Goal: Information Seeking & Learning: Learn about a topic

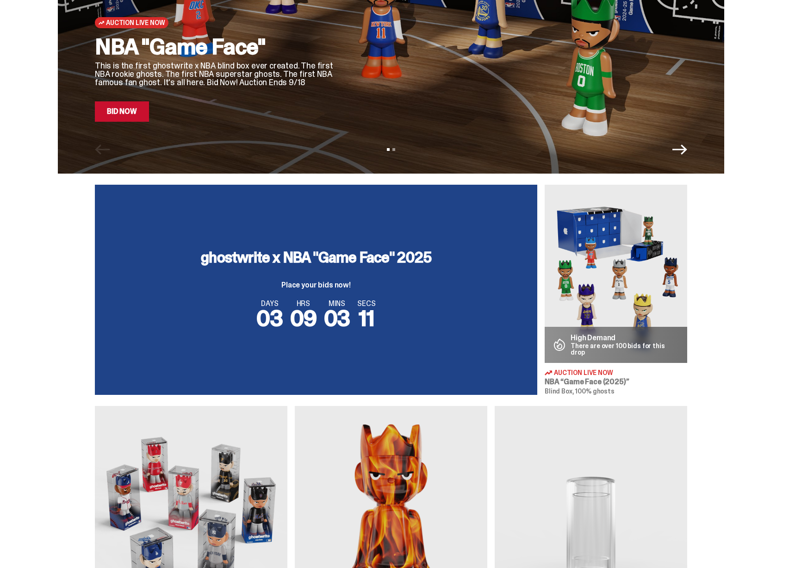
scroll to position [171, 0]
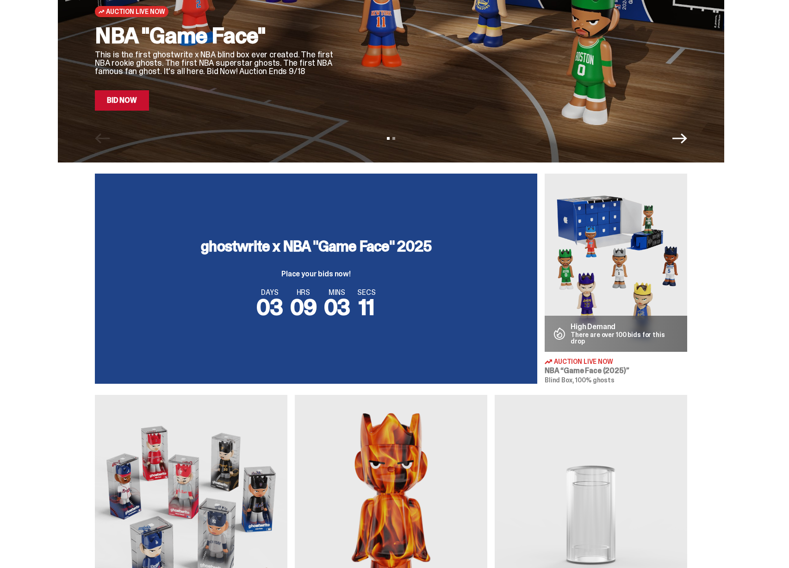
click at [640, 304] on img at bounding box center [616, 263] width 143 height 178
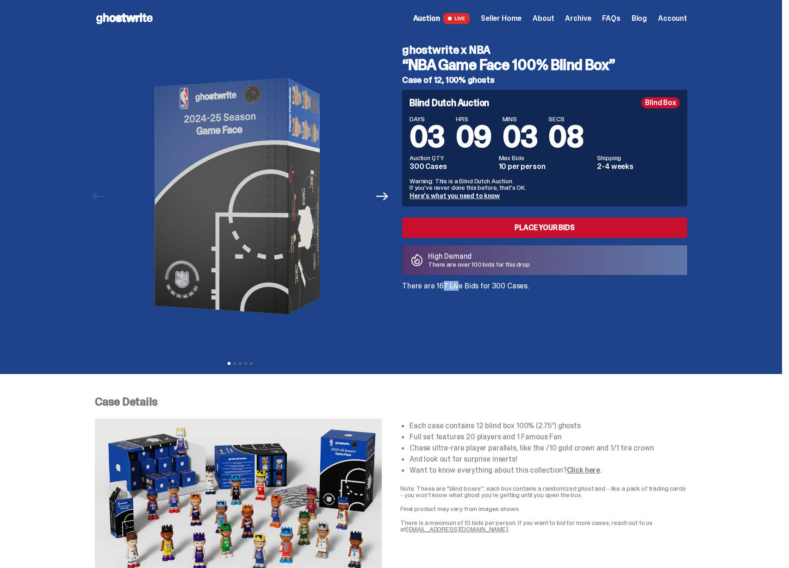
drag, startPoint x: 450, startPoint y: 288, endPoint x: 456, endPoint y: 288, distance: 5.6
click at [455, 288] on p "There are 167 Live Bids for 300 Cases." at bounding box center [544, 285] width 285 height 7
click at [459, 288] on p "There are 167 Live Bids for 300 Cases." at bounding box center [544, 285] width 285 height 7
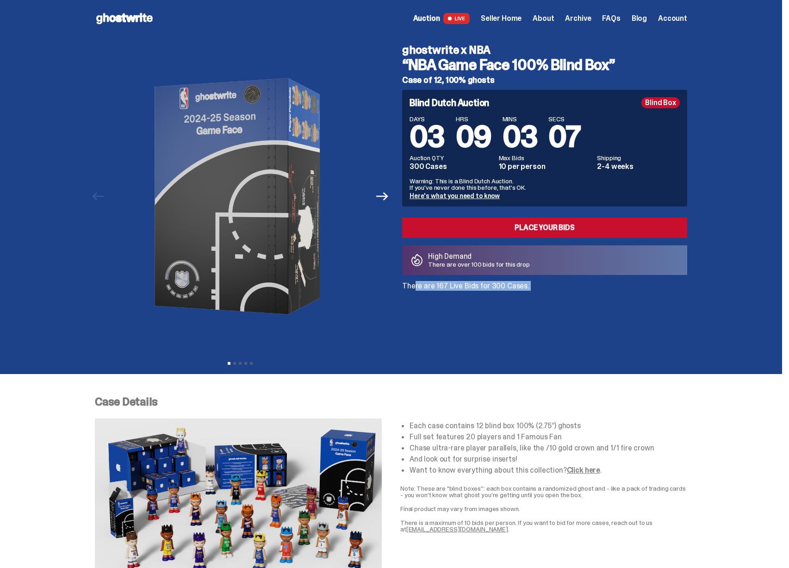
click at [501, 284] on p "There are 167 Live Bids for 300 Cases." at bounding box center [544, 285] width 285 height 7
click at [509, 286] on p "There are 167 Live Bids for 300 Cases." at bounding box center [544, 285] width 285 height 7
drag, startPoint x: 452, startPoint y: 132, endPoint x: 527, endPoint y: 127, distance: 74.7
click at [520, 128] on div "DAYS 03 HRS 09 MINS 00 SECS 24" at bounding box center [545, 134] width 270 height 36
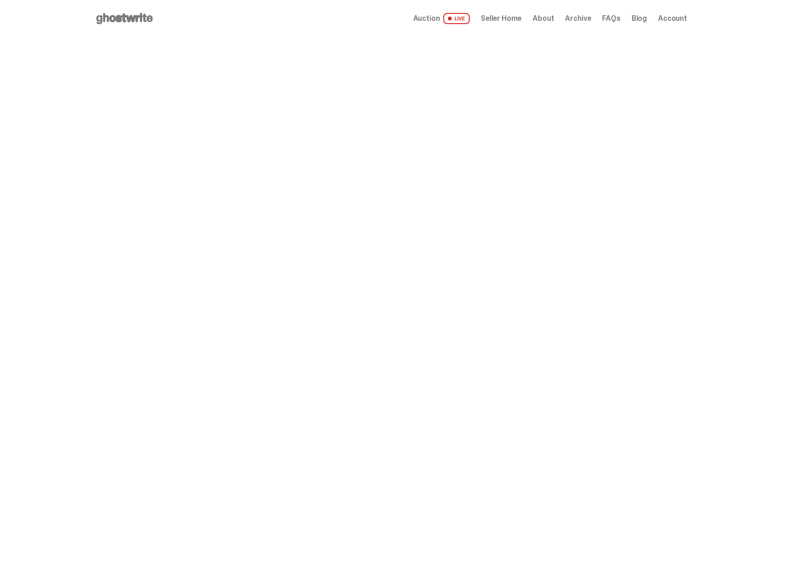
click at [583, 21] on span "Archive" at bounding box center [578, 18] width 26 height 7
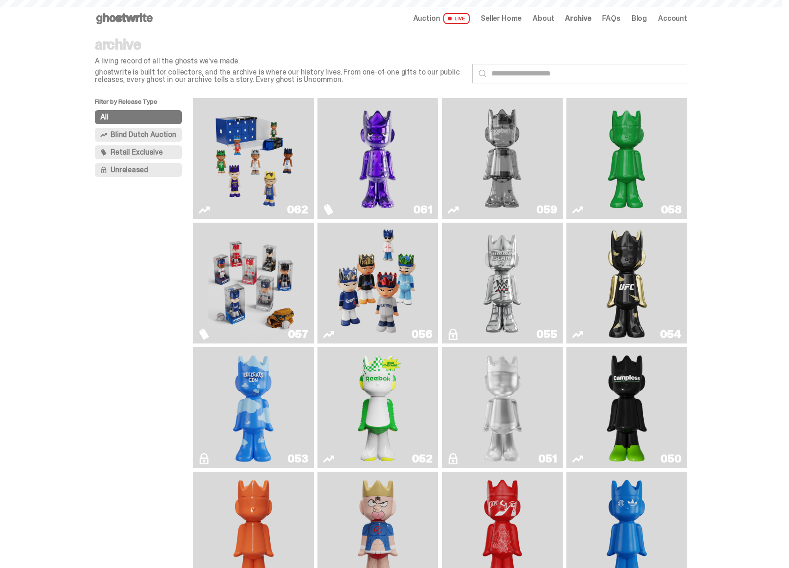
click at [405, 179] on img "Fantasy" at bounding box center [377, 158] width 91 height 113
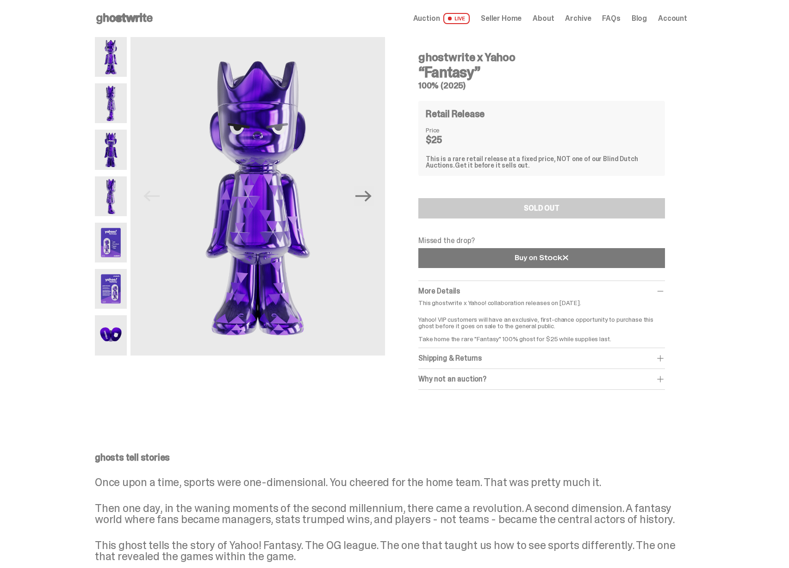
click at [489, 256] on link at bounding box center [541, 258] width 247 height 20
click at [571, 167] on div "This is a rare retail release at a fixed price, NOT one of our Blind Dutch Auct…" at bounding box center [542, 161] width 232 height 13
drag, startPoint x: 539, startPoint y: 160, endPoint x: 566, endPoint y: 157, distance: 27.4
click at [566, 157] on div "This is a rare retail release at a fixed price, NOT one of our Blind Dutch Auct…" at bounding box center [542, 161] width 232 height 13
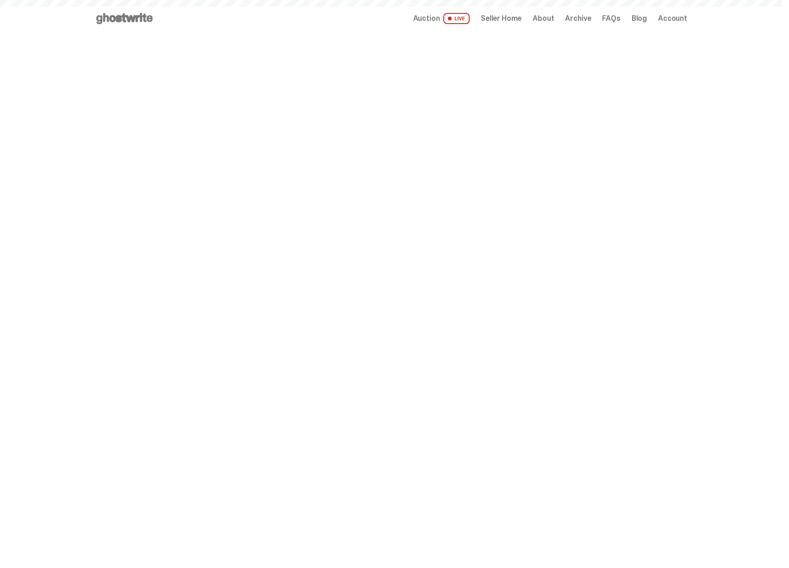
click at [590, 18] on span "Archive" at bounding box center [578, 18] width 26 height 7
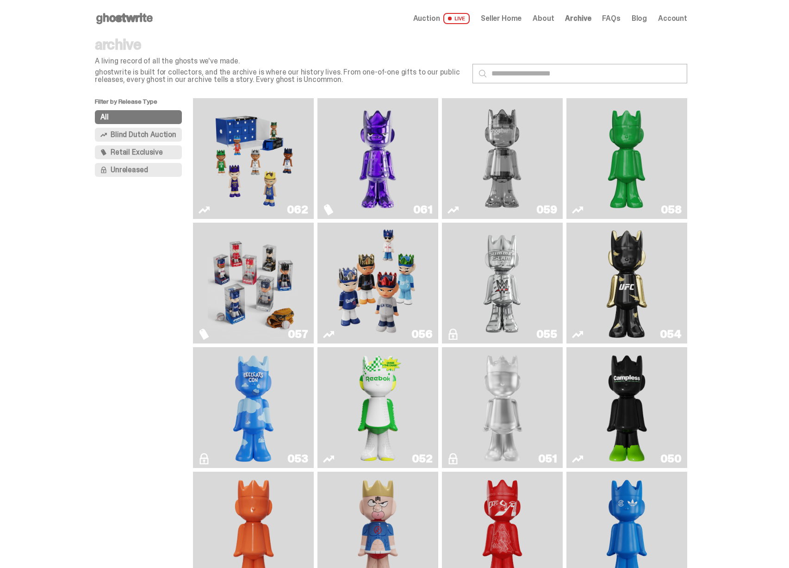
click at [398, 148] on img "Fantasy" at bounding box center [377, 158] width 91 height 113
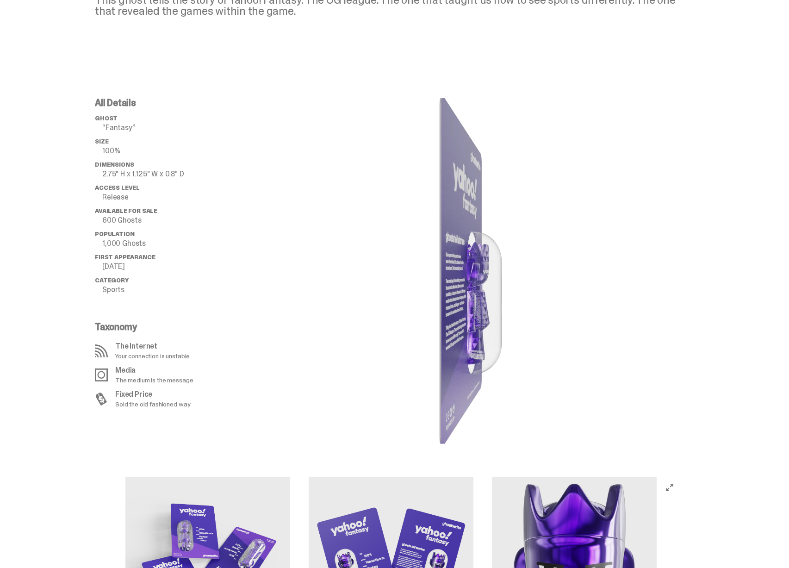
scroll to position [421, 0]
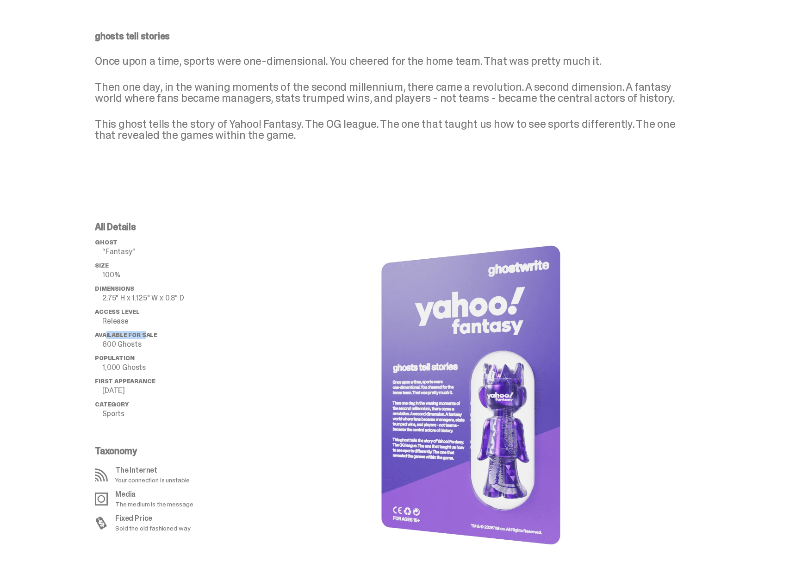
drag, startPoint x: 109, startPoint y: 338, endPoint x: 148, endPoint y: 334, distance: 39.1
click at [148, 334] on span "Available for Sale" at bounding box center [126, 335] width 62 height 8
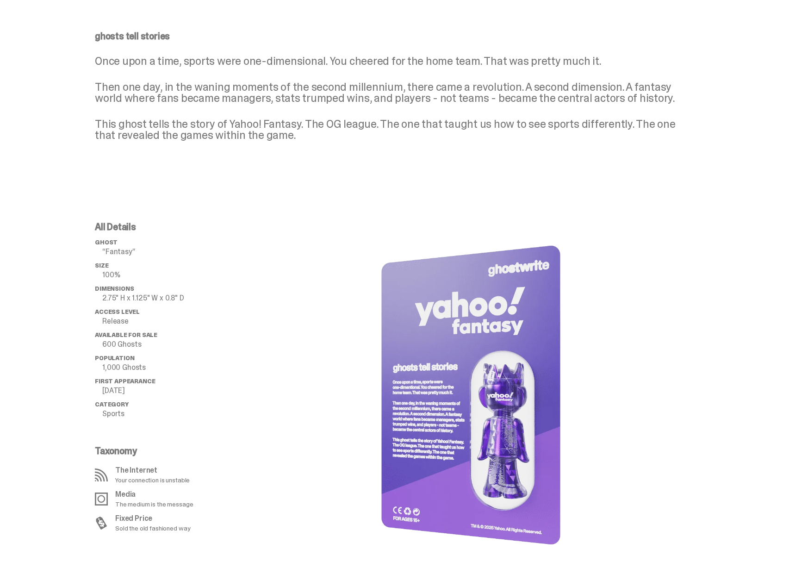
click at [119, 354] on span "Population" at bounding box center [114, 358] width 39 height 8
click at [125, 330] on ul "ghost “Fantasy” Size 100% Dimensions 2.75" H x 1.125" W x 0.8" D Access Level R…" at bounding box center [169, 331] width 148 height 185
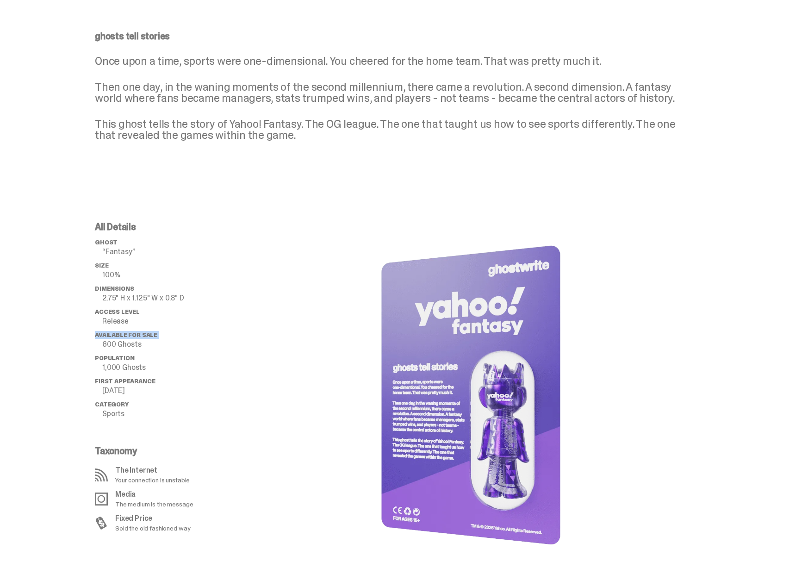
click at [108, 336] on span "Available for Sale" at bounding box center [126, 335] width 62 height 8
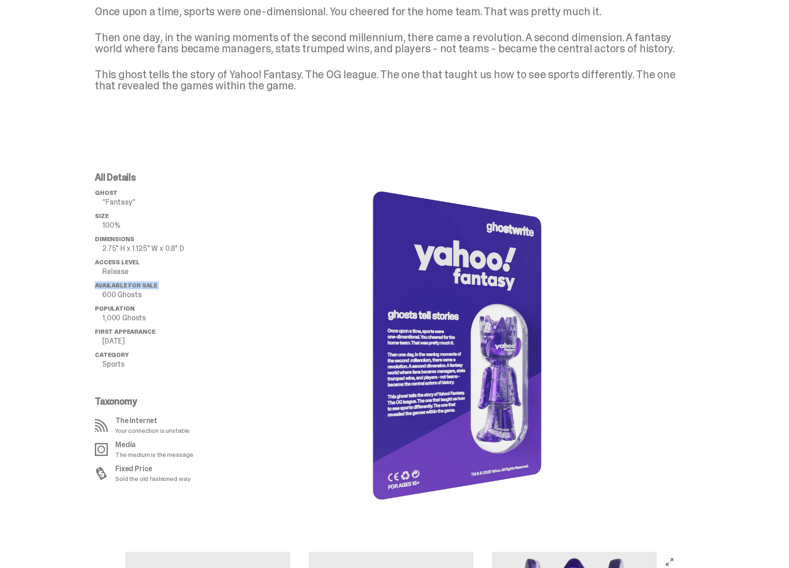
scroll to position [469, 0]
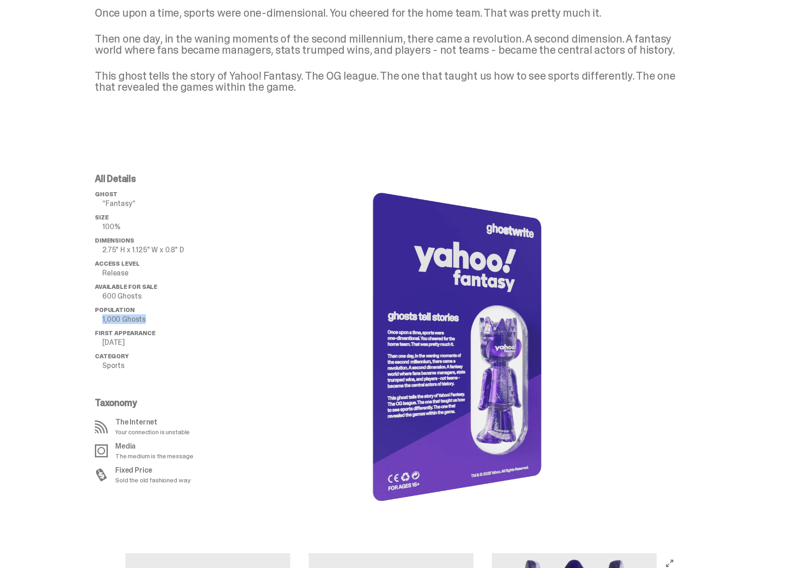
drag, startPoint x: 105, startPoint y: 321, endPoint x: 155, endPoint y: 322, distance: 50.4
click at [155, 322] on li "Population 1,000 Ghosts" at bounding box center [169, 314] width 148 height 17
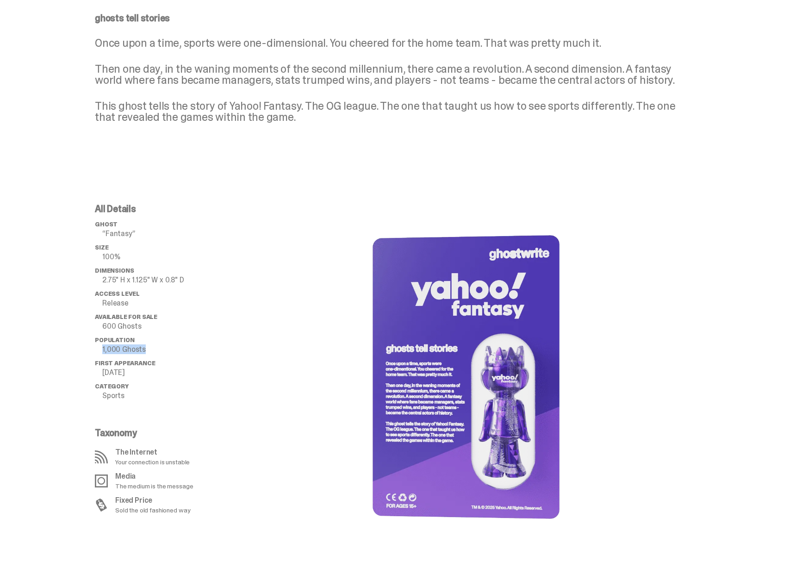
scroll to position [439, 0]
click at [155, 280] on p "2.75" H x 1.125" W x 0.8" D" at bounding box center [172, 280] width 141 height 7
click at [164, 281] on p "2.75" H x 1.125" W x 0.8" D" at bounding box center [172, 280] width 141 height 7
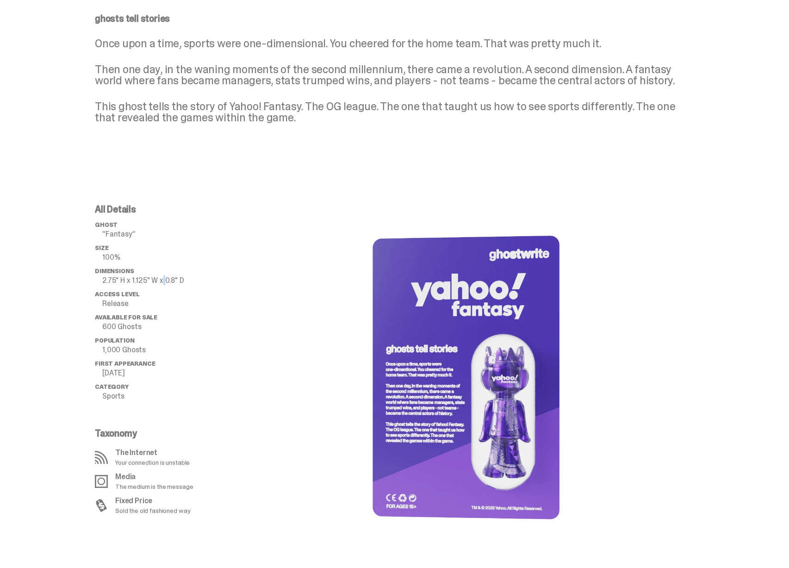
click at [168, 282] on p "2.75" H x 1.125" W x 0.8" D" at bounding box center [172, 280] width 141 height 7
drag, startPoint x: 166, startPoint y: 283, endPoint x: 174, endPoint y: 283, distance: 8.8
click at [174, 283] on p "2.75" H x 1.125" W x 0.8" D" at bounding box center [172, 280] width 141 height 7
drag, startPoint x: 107, startPoint y: 319, endPoint x: 161, endPoint y: 319, distance: 53.7
click at [156, 318] on div "All Details ghost “Fantasy” Size 100% Dimensions 2.75" H x 1.125" W x 0.8" D Ac…" at bounding box center [391, 377] width 782 height 390
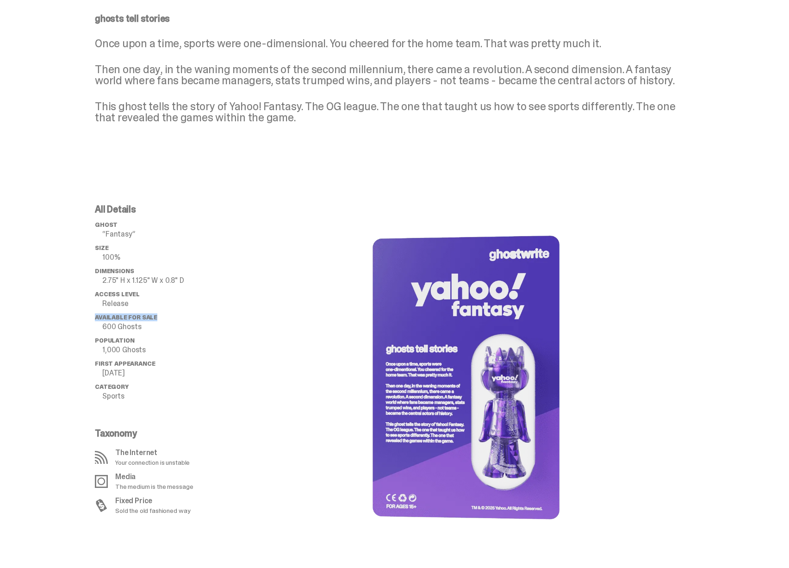
click at [161, 319] on li "Available for Sale 600 Ghosts" at bounding box center [169, 322] width 148 height 17
drag, startPoint x: 112, startPoint y: 214, endPoint x: 135, endPoint y: 216, distance: 23.7
click at [124, 216] on div "All Details ghost “Fantasy” Size 100% Dimensions 2.75" H x 1.125" W x 0.8" D Ac…" at bounding box center [169, 306] width 148 height 202
drag, startPoint x: 106, startPoint y: 211, endPoint x: 115, endPoint y: 212, distance: 8.5
click at [115, 212] on p "All Details" at bounding box center [169, 209] width 148 height 9
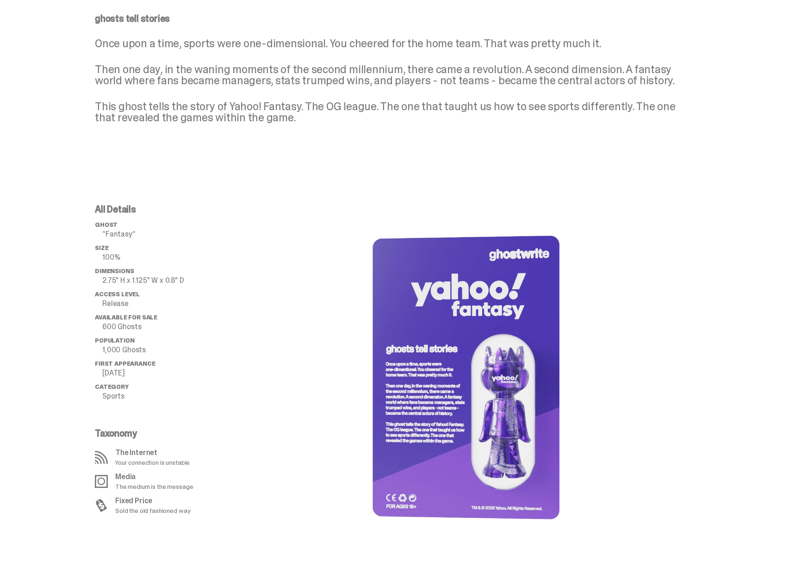
click at [115, 212] on p "All Details" at bounding box center [169, 209] width 148 height 9
drag, startPoint x: 110, startPoint y: 211, endPoint x: 124, endPoint y: 210, distance: 14.4
click at [124, 210] on p "All Details" at bounding box center [169, 209] width 148 height 9
click at [115, 318] on span "Available for Sale" at bounding box center [126, 317] width 62 height 8
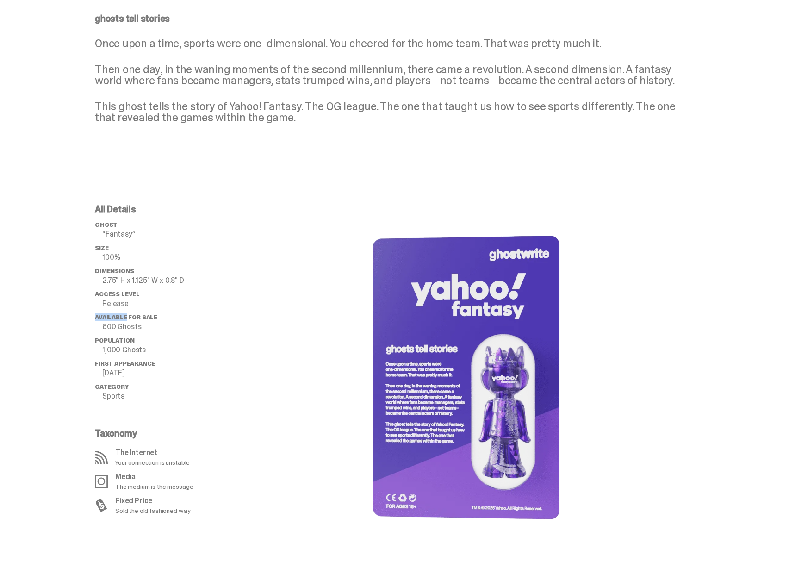
click at [115, 318] on span "Available for Sale" at bounding box center [126, 317] width 62 height 8
click at [116, 318] on span "Available for Sale" at bounding box center [126, 317] width 62 height 8
click at [141, 323] on p "600 Ghosts" at bounding box center [172, 326] width 141 height 7
drag, startPoint x: 150, startPoint y: 329, endPoint x: 98, endPoint y: 315, distance: 53.5
click at [98, 315] on li "Available for Sale 600 Ghosts" at bounding box center [169, 322] width 148 height 17
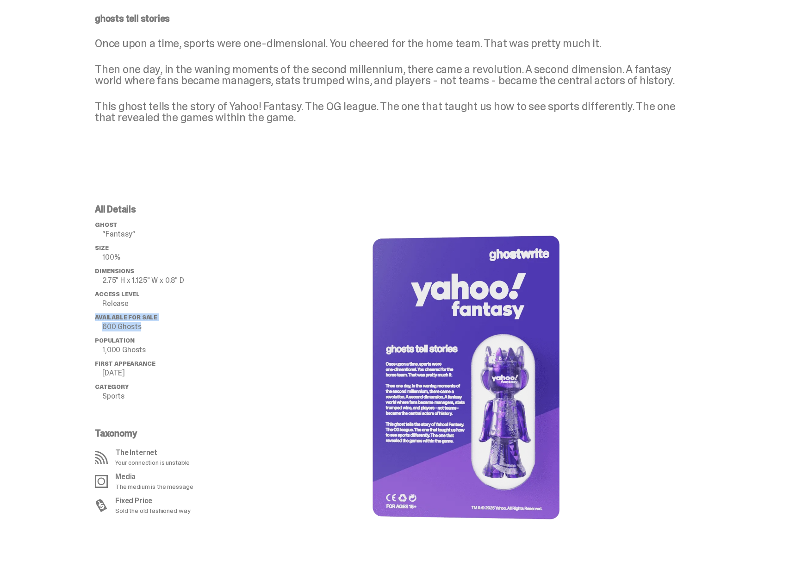
click at [98, 315] on div "All Details ghost “Fantasy” Size 100% Dimensions 2.75" H x 1.125" W x 0.8" D Ac…" at bounding box center [391, 377] width 782 height 390
drag, startPoint x: 99, startPoint y: 317, endPoint x: 163, endPoint y: 360, distance: 77.3
click at [163, 360] on ul "ghost “Fantasy” Size 100% Dimensions 2.75" H x 1.125" W x 0.8" D Access Level R…" at bounding box center [169, 313] width 148 height 185
click at [163, 359] on ul "ghost “Fantasy” Size 100% Dimensions 2.75" H x 1.125" W x 0.8" D Access Level R…" at bounding box center [169, 313] width 148 height 185
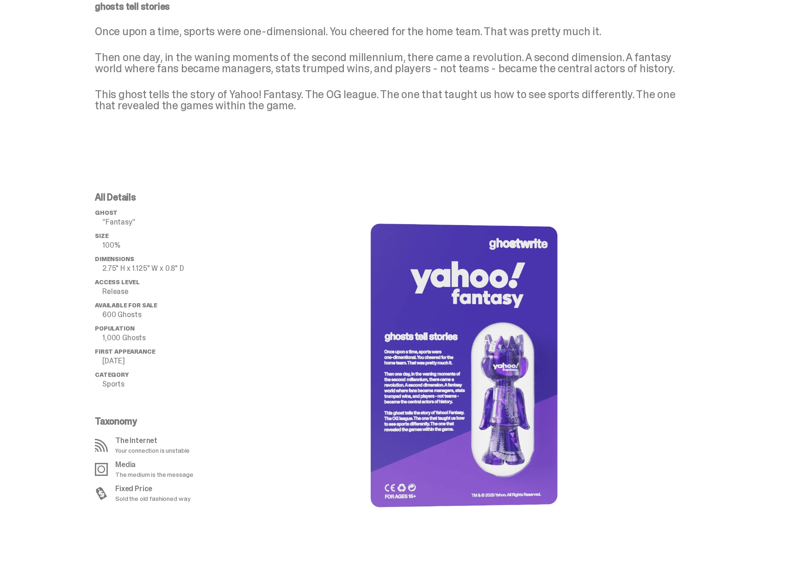
scroll to position [453, 0]
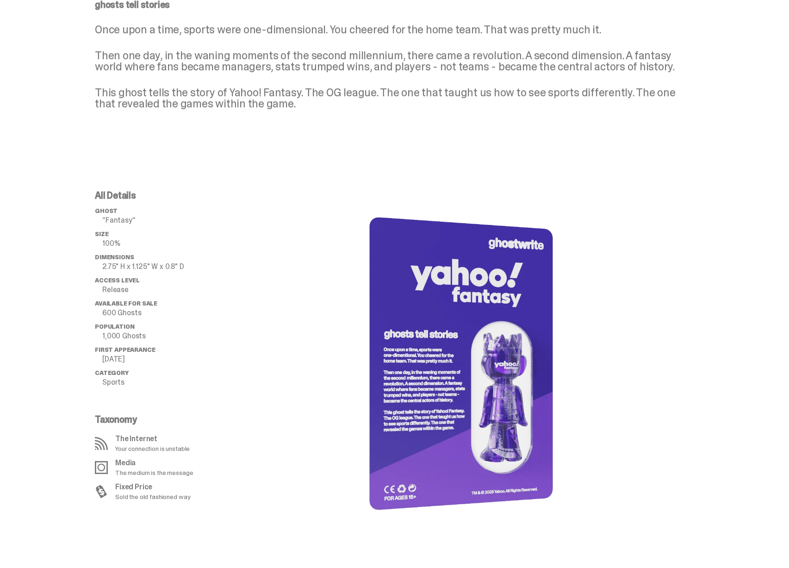
click at [136, 309] on p "600 Ghosts" at bounding box center [172, 312] width 141 height 7
drag, startPoint x: 99, startPoint y: 304, endPoint x: 151, endPoint y: 303, distance: 52.8
click at [151, 303] on span "Available for Sale" at bounding box center [126, 303] width 62 height 8
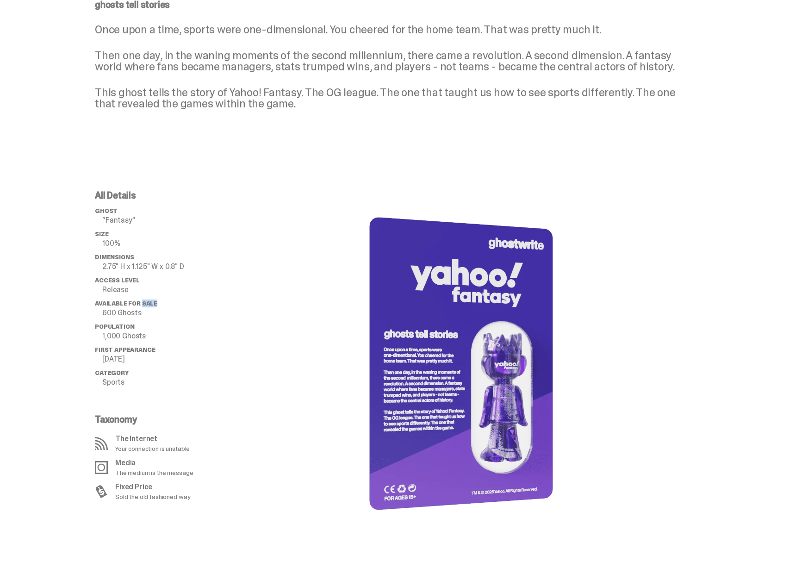
click at [151, 303] on span "Available for Sale" at bounding box center [126, 303] width 62 height 8
drag, startPoint x: 153, startPoint y: 292, endPoint x: 136, endPoint y: 304, distance: 20.7
click at [152, 293] on p "Release" at bounding box center [172, 289] width 141 height 7
drag, startPoint x: 103, startPoint y: 302, endPoint x: 155, endPoint y: 311, distance: 53.2
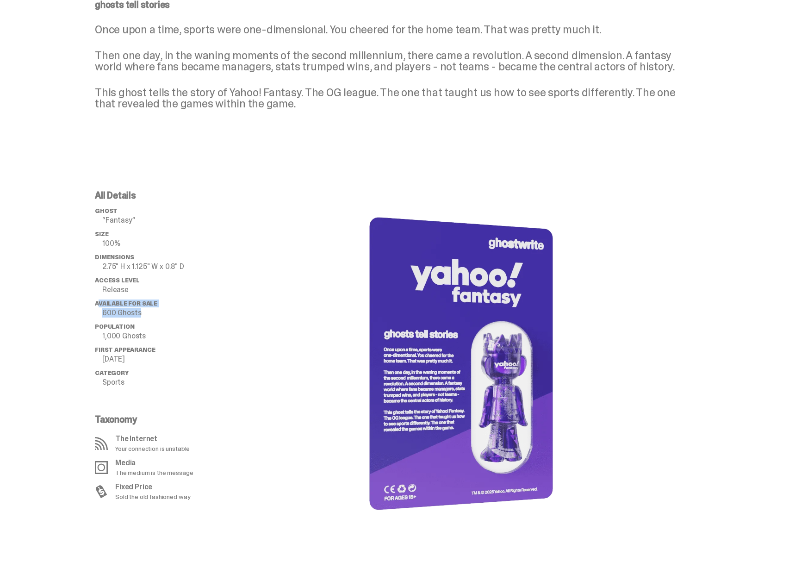
click at [155, 311] on li "Available for Sale 600 Ghosts" at bounding box center [169, 308] width 148 height 17
click at [157, 312] on p "600 Ghosts" at bounding box center [172, 312] width 141 height 7
drag, startPoint x: 156, startPoint y: 312, endPoint x: 94, endPoint y: 300, distance: 62.8
click at [94, 300] on div "All Details ghost “Fantasy” Size 100% Dimensions 2.75" H x 1.125" W x 0.8" D Ac…" at bounding box center [391, 363] width 782 height 390
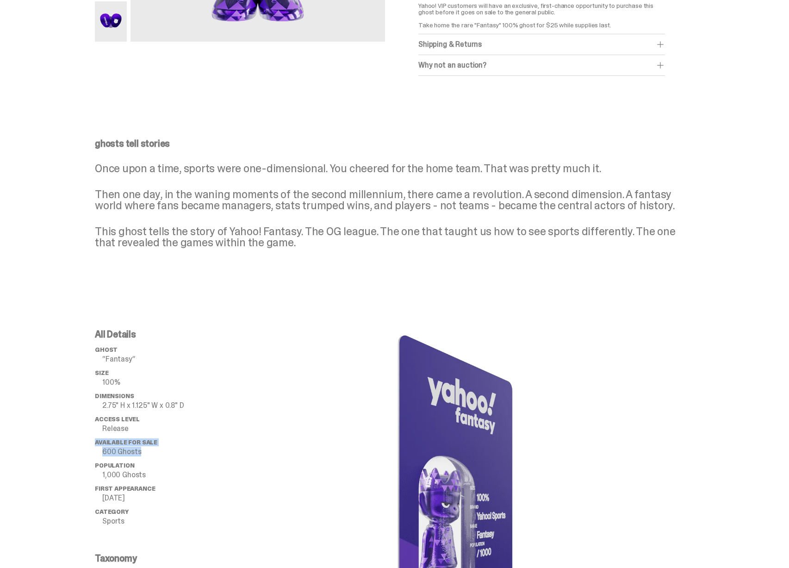
scroll to position [0, 0]
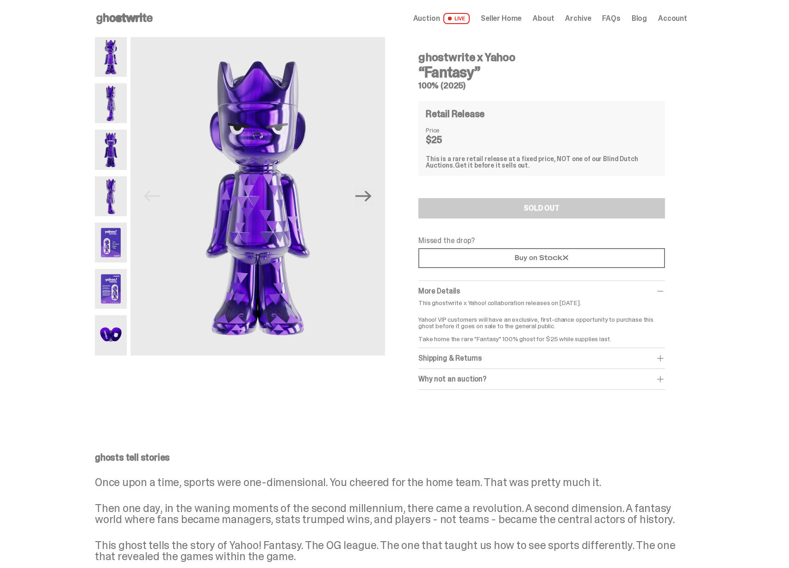
click at [510, 19] on span "Seller Home" at bounding box center [501, 18] width 41 height 7
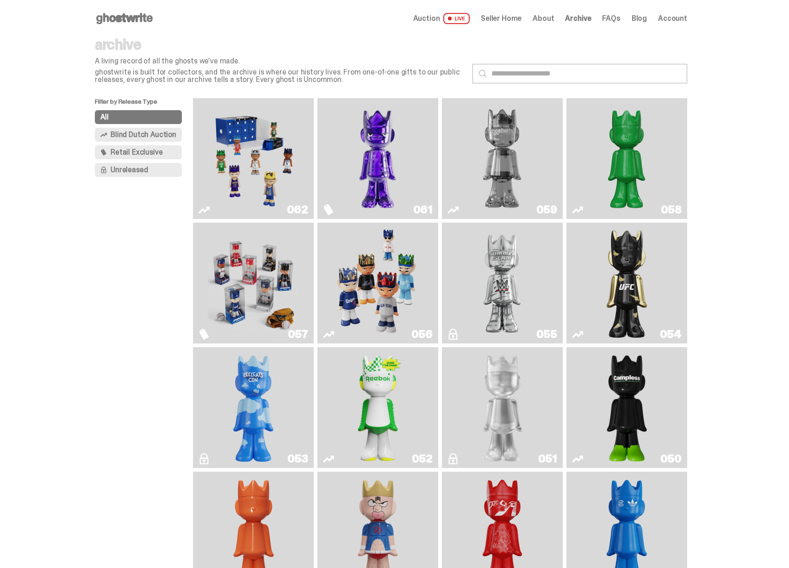
click at [286, 160] on img "Game Face (2025)" at bounding box center [253, 158] width 91 height 113
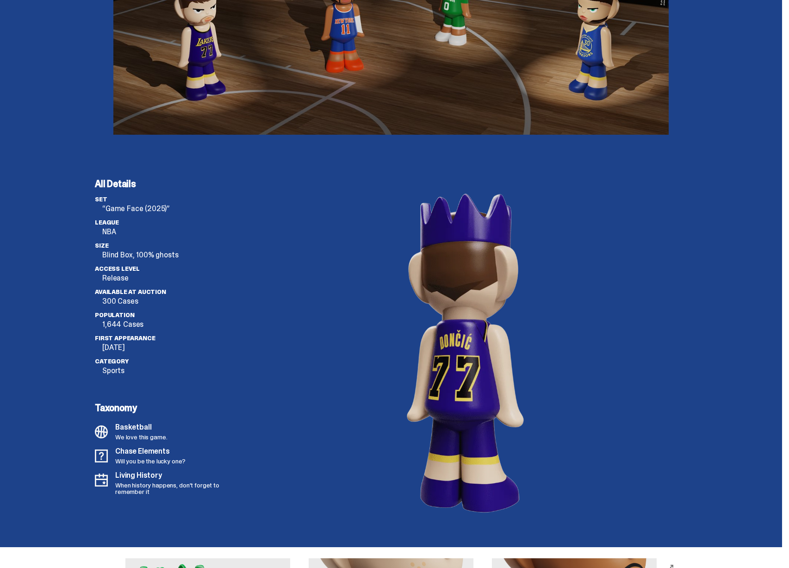
scroll to position [2370, 0]
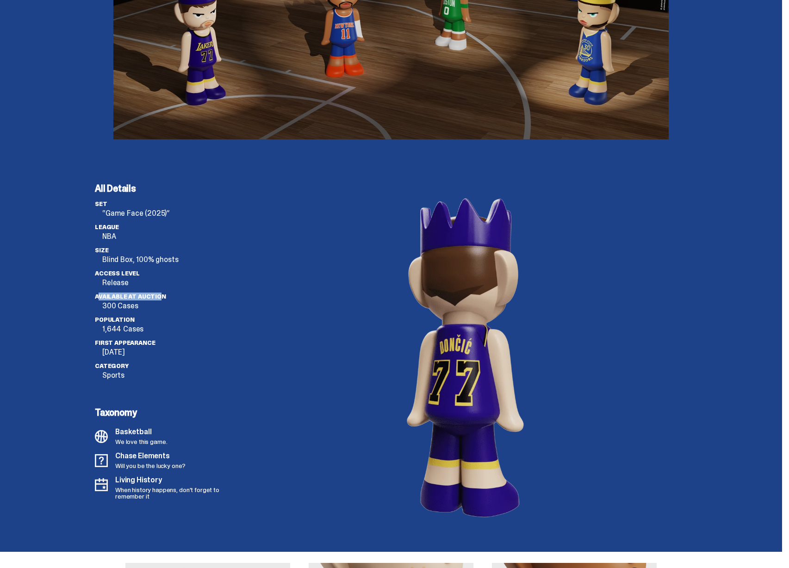
drag, startPoint x: 100, startPoint y: 297, endPoint x: 159, endPoint y: 295, distance: 58.8
click at [159, 295] on span "Available at Auction" at bounding box center [130, 296] width 71 height 8
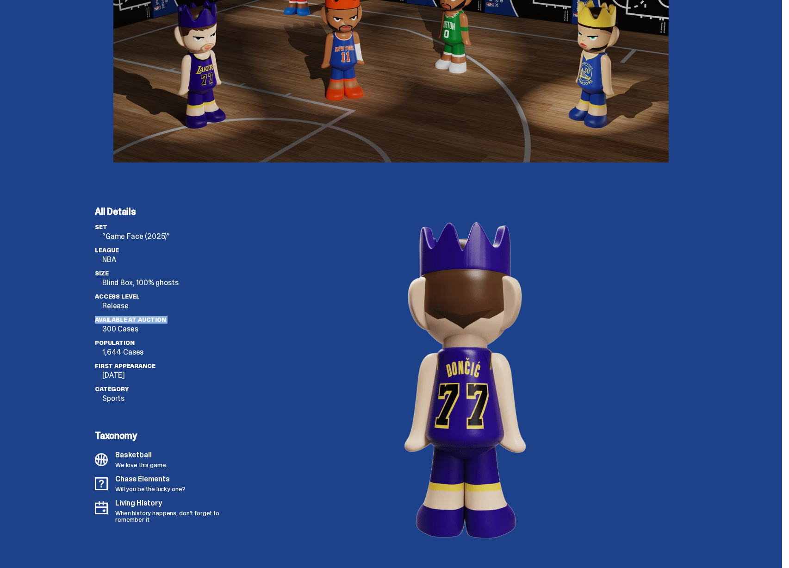
scroll to position [2334, 0]
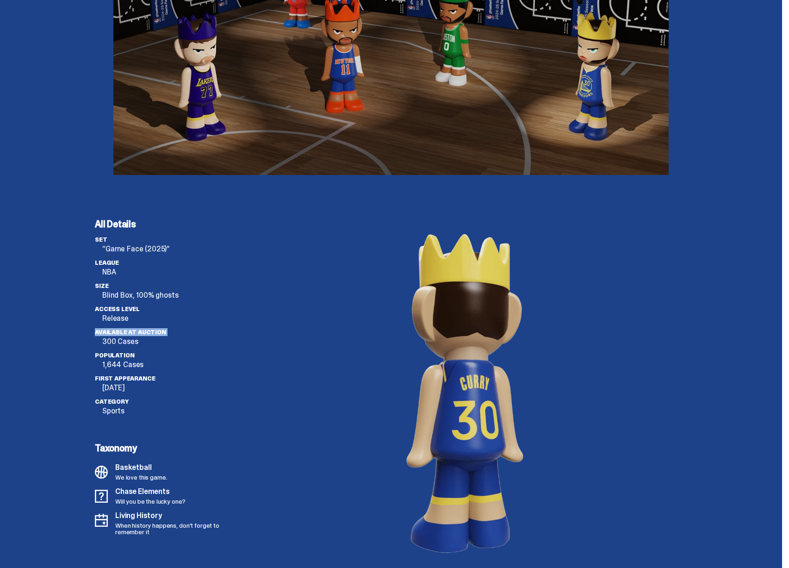
click at [166, 104] on img at bounding box center [390, 19] width 555 height 312
click at [144, 284] on li "Size Blind Box, 100% ghosts" at bounding box center [169, 290] width 148 height 17
click at [115, 309] on span "Access Level" at bounding box center [117, 309] width 45 height 8
click at [116, 308] on span "Access Level" at bounding box center [117, 309] width 45 height 8
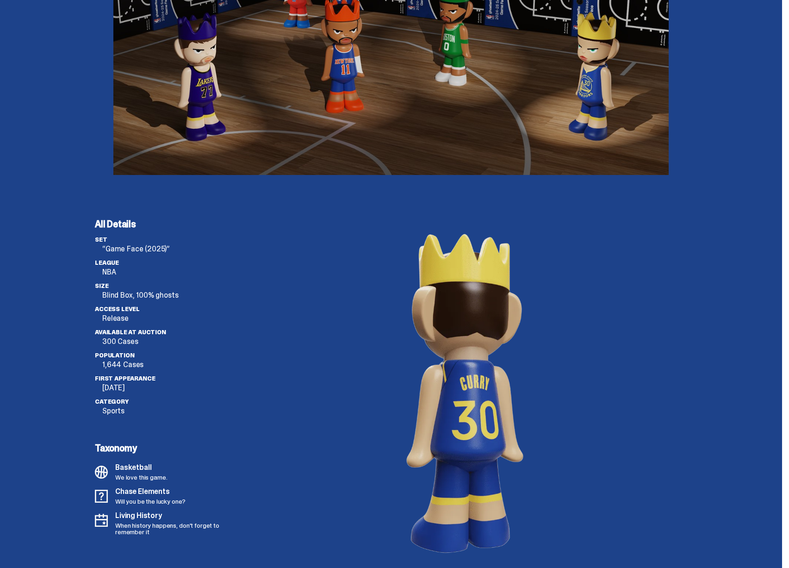
click at [123, 356] on span "Population" at bounding box center [114, 355] width 39 height 8
drag, startPoint x: 100, startPoint y: 354, endPoint x: 149, endPoint y: 359, distance: 48.8
click at [147, 358] on div "All Details set “Game Face (2025)” League NBA Size Blind Box, 100% ghosts Acces…" at bounding box center [391, 392] width 782 height 390
drag, startPoint x: 154, startPoint y: 361, endPoint x: 99, endPoint y: 354, distance: 55.1
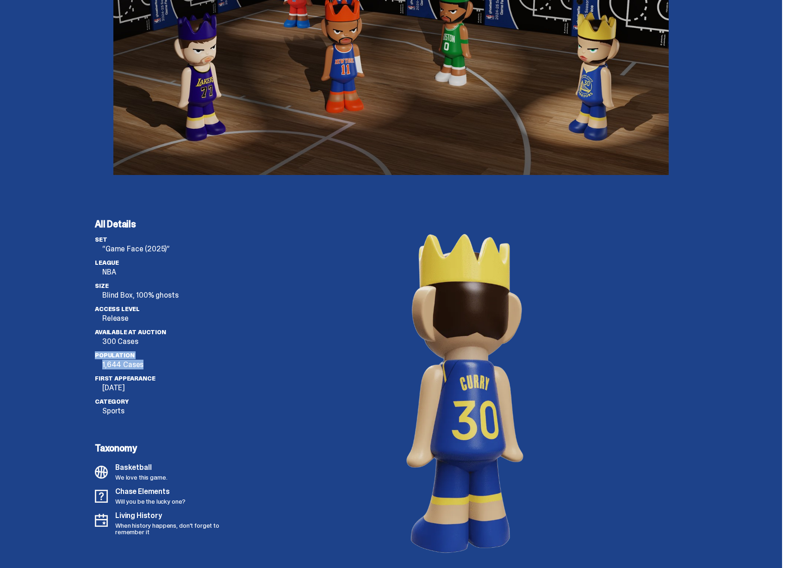
click at [99, 354] on li "Population 1,644 Cases" at bounding box center [169, 360] width 148 height 17
copy li "Population 1,644 Cases"
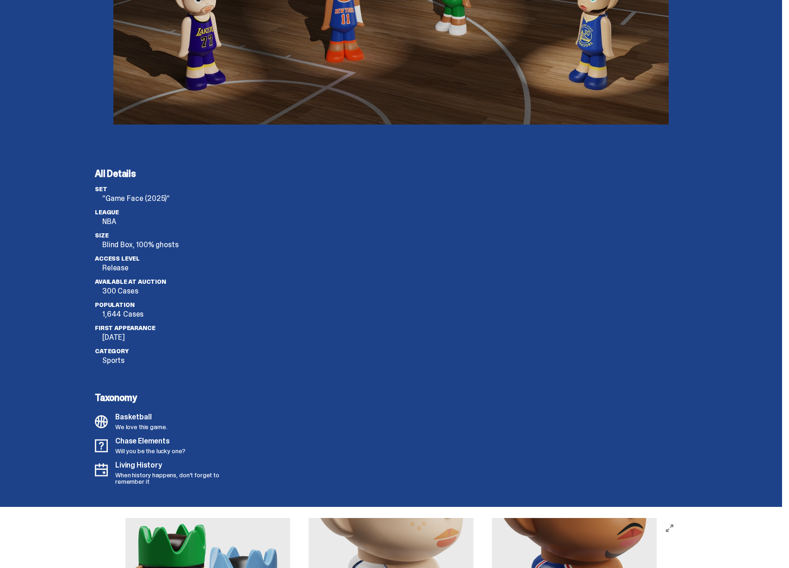
scroll to position [2403, 0]
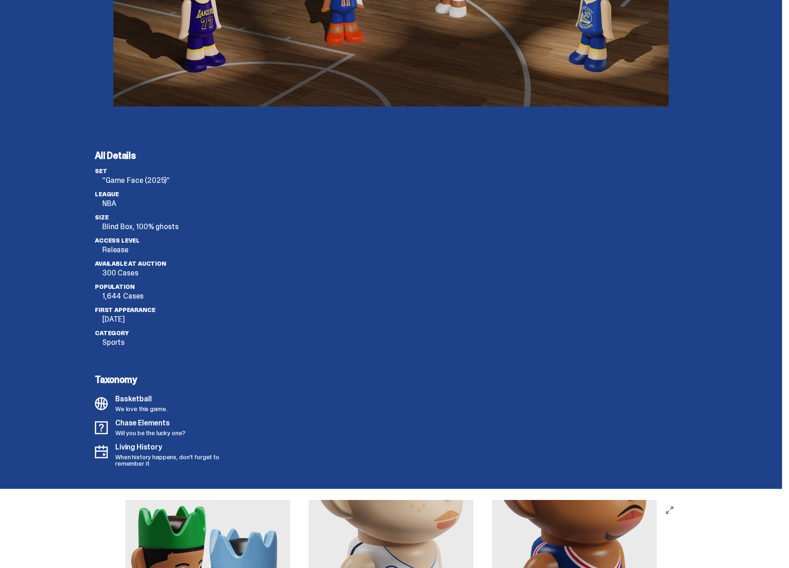
click at [241, 336] on li "Category Sports" at bounding box center [169, 337] width 148 height 17
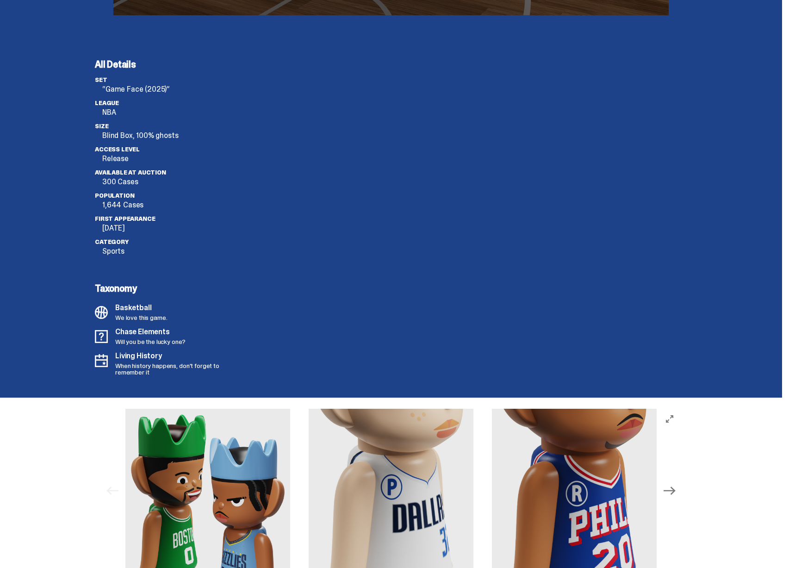
scroll to position [2366, 0]
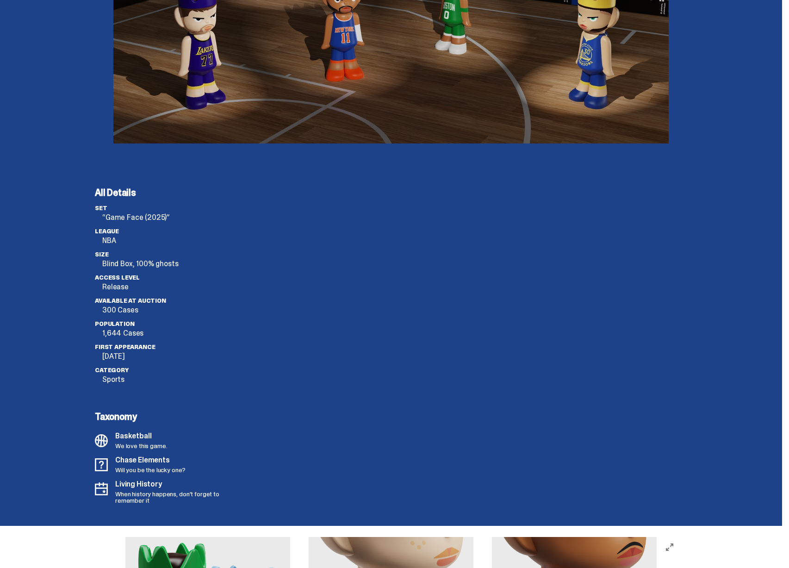
click at [135, 332] on p "1,644 Cases" at bounding box center [172, 332] width 141 height 7
click at [130, 304] on li "Available at Auction 300 Cases" at bounding box center [169, 305] width 148 height 17
click at [130, 311] on p "300 Cases" at bounding box center [172, 309] width 141 height 7
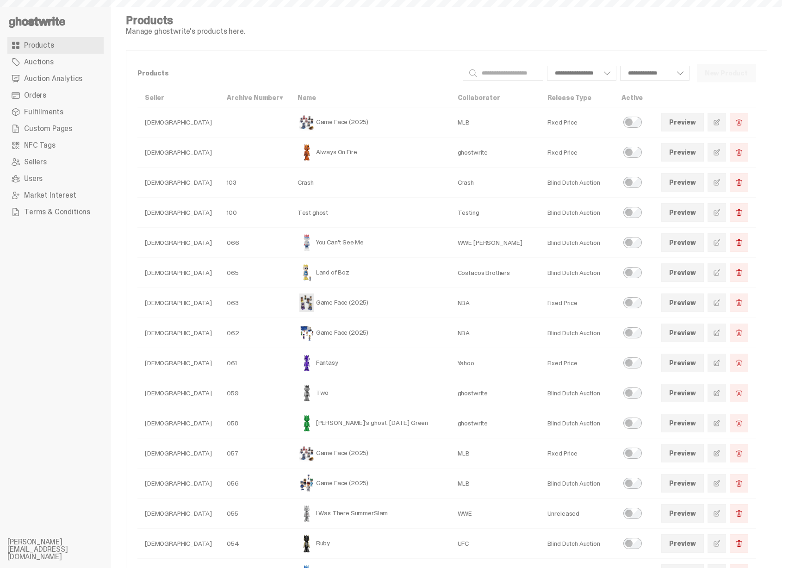
select select
click at [718, 332] on link at bounding box center [717, 332] width 19 height 19
